Goal: Information Seeking & Learning: Learn about a topic

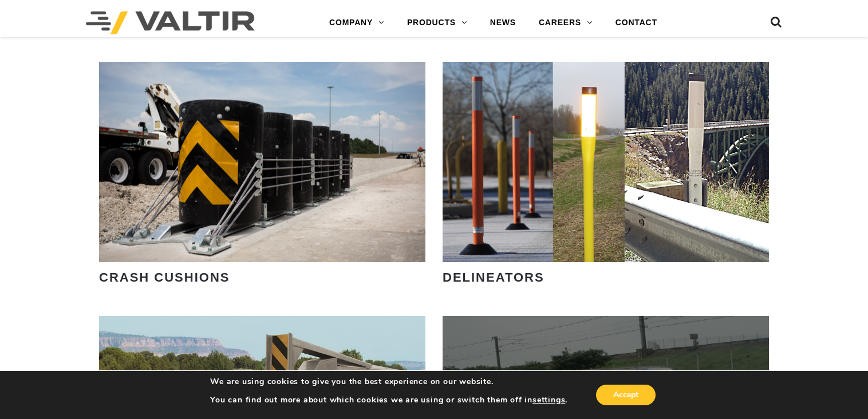
scroll to position [859, 0]
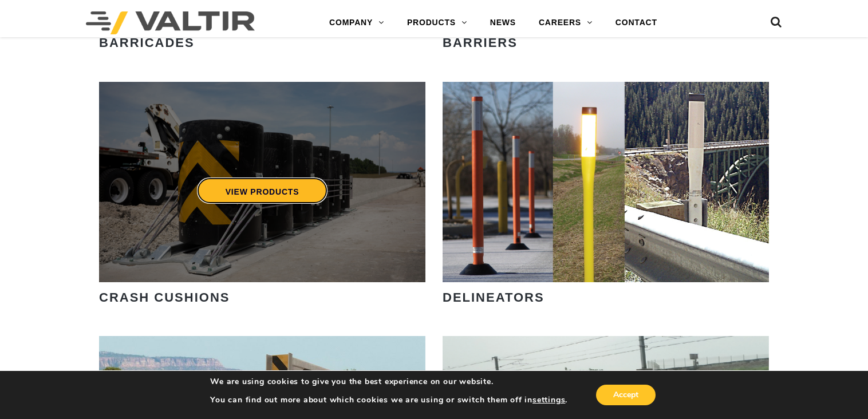
click at [245, 187] on link "VIEW PRODUCTS" at bounding box center [262, 191] width 131 height 26
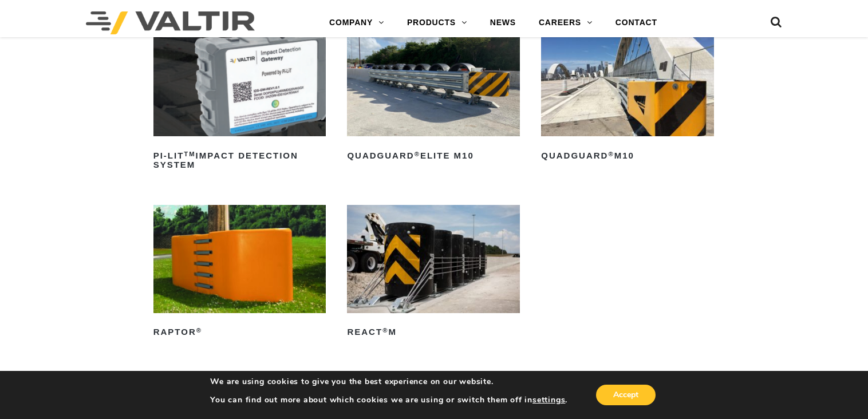
scroll to position [344, 0]
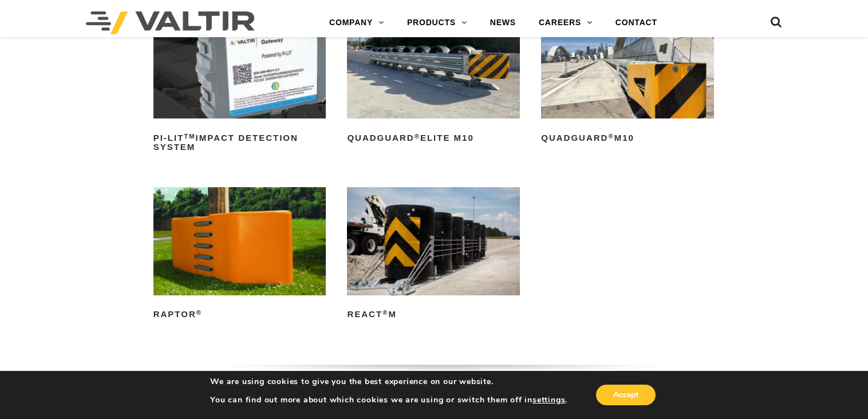
click at [389, 257] on img at bounding box center [433, 241] width 173 height 108
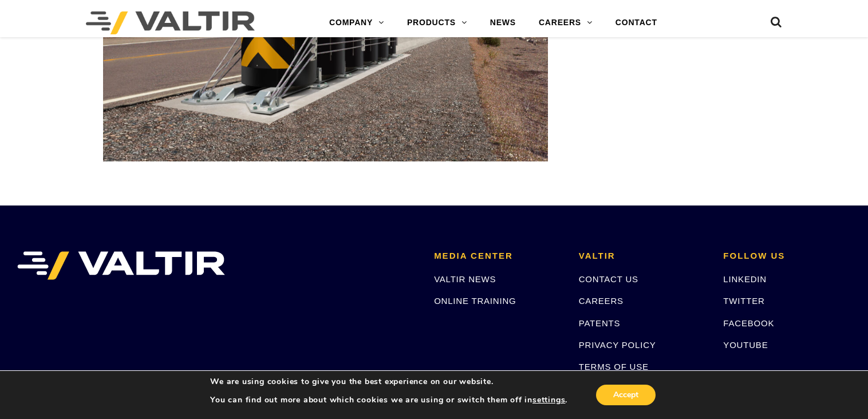
scroll to position [3577, 0]
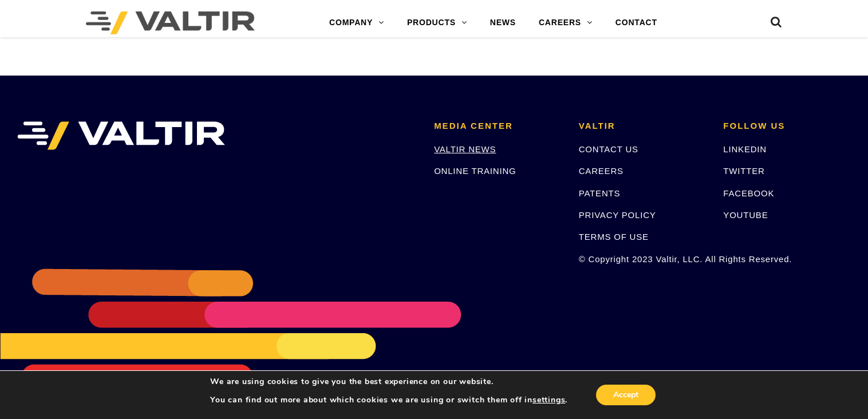
click at [470, 151] on link "VALTIR NEWS" at bounding box center [465, 149] width 62 height 10
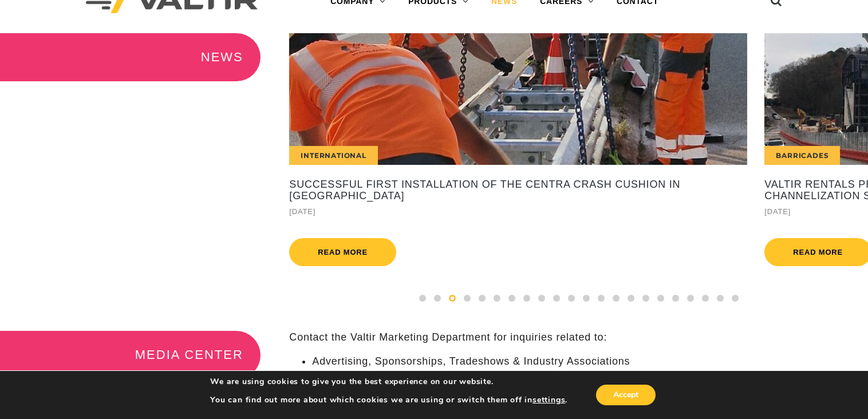
scroll to position [57, 0]
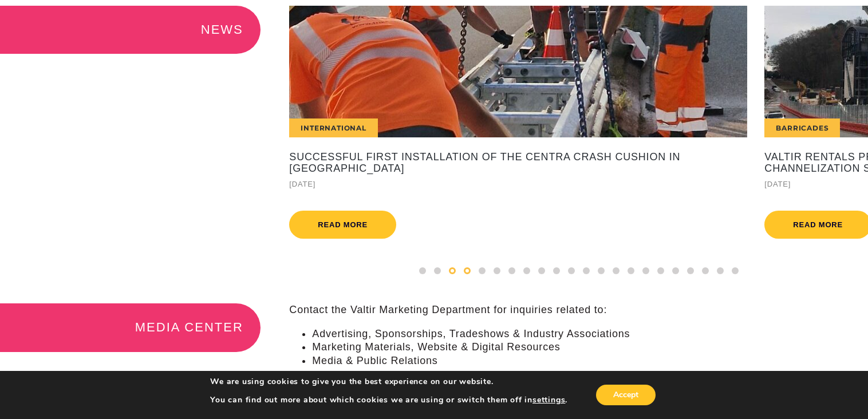
click at [470, 274] on span at bounding box center [467, 270] width 7 height 7
